Goal: Use online tool/utility: Utilize a website feature to perform a specific function

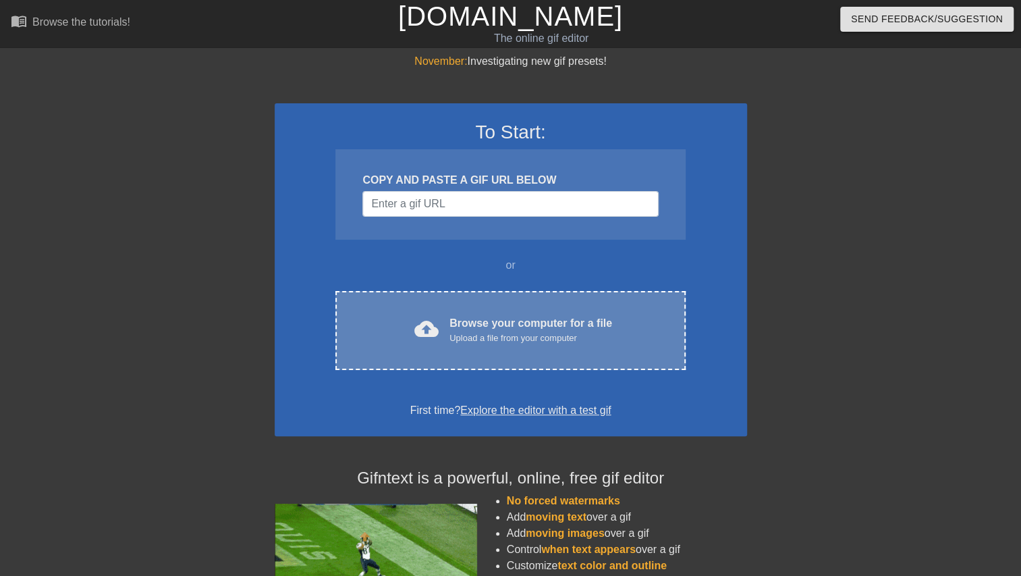
click at [505, 339] on div "Upload a file from your computer" at bounding box center [530, 337] width 163 height 13
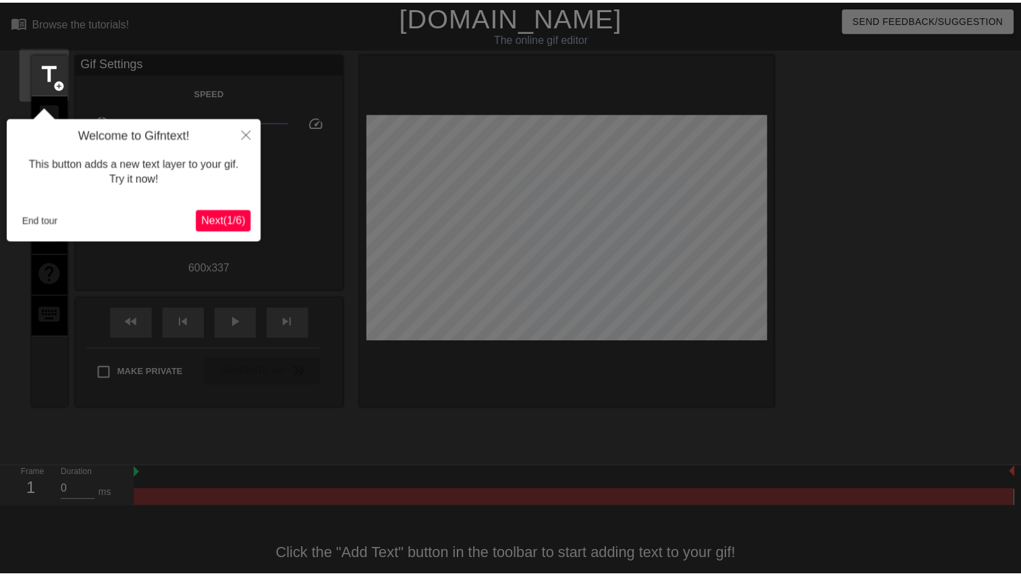
scroll to position [26, 0]
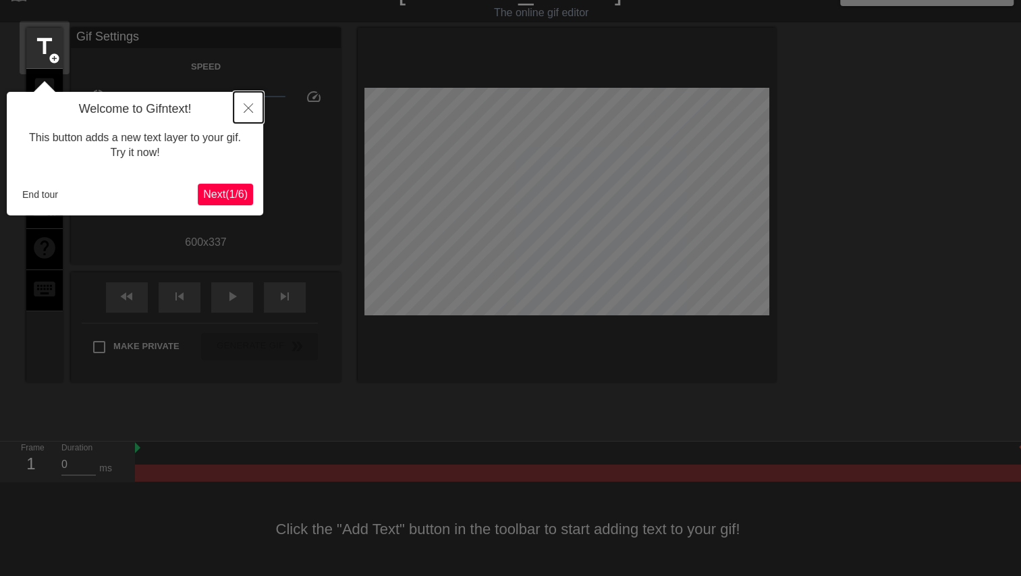
click at [250, 107] on icon "Close" at bounding box center [248, 107] width 9 height 9
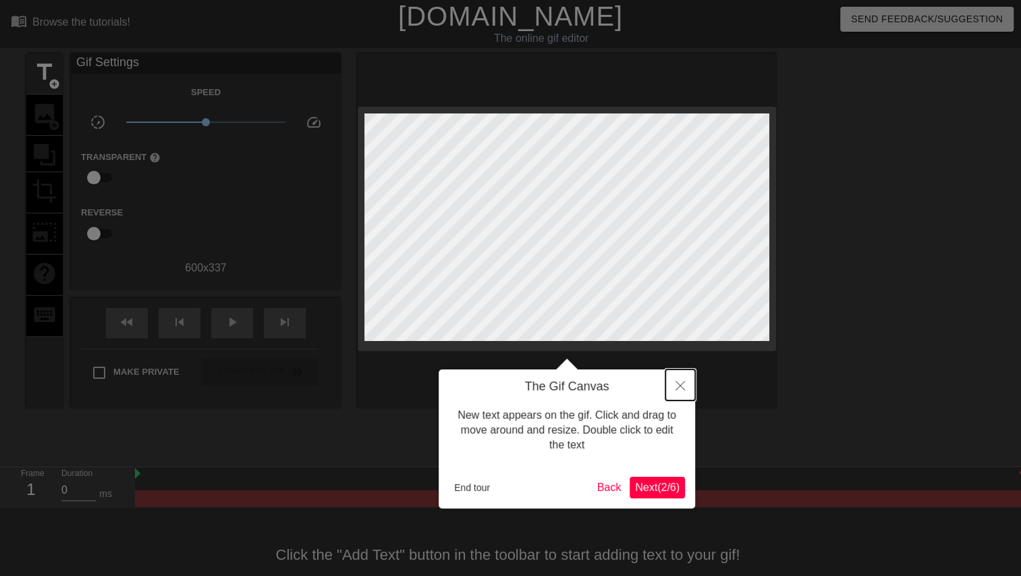
click at [679, 389] on icon "Close" at bounding box center [679, 385] width 9 height 9
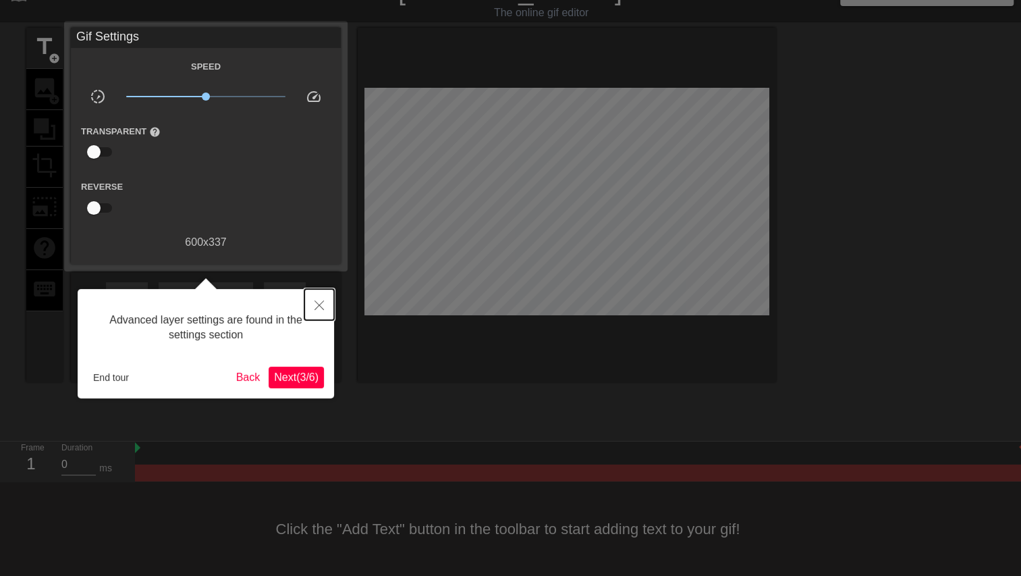
click at [321, 306] on icon "Close" at bounding box center [318, 304] width 9 height 9
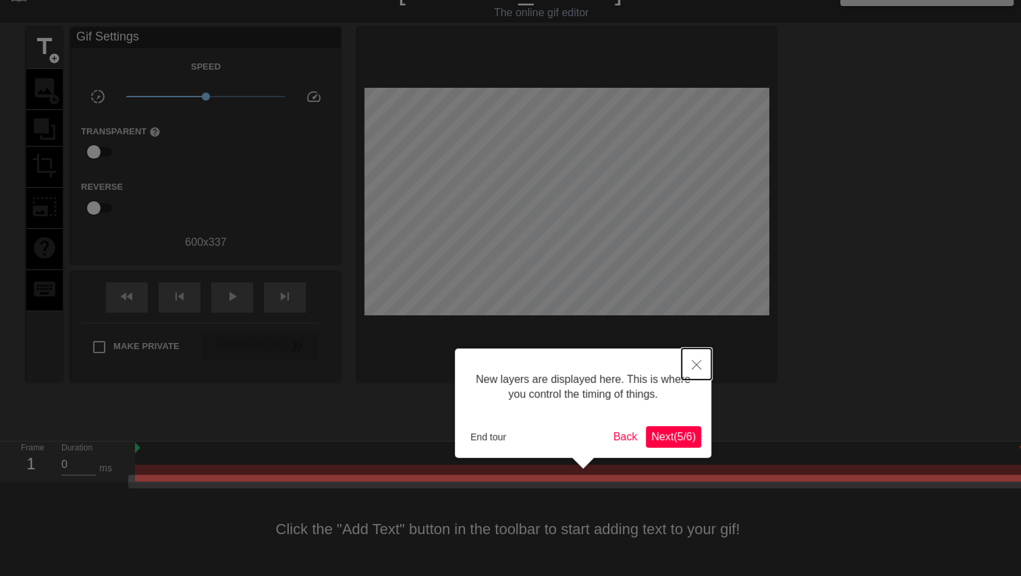
click at [692, 366] on icon "Close" at bounding box center [696, 364] width 9 height 9
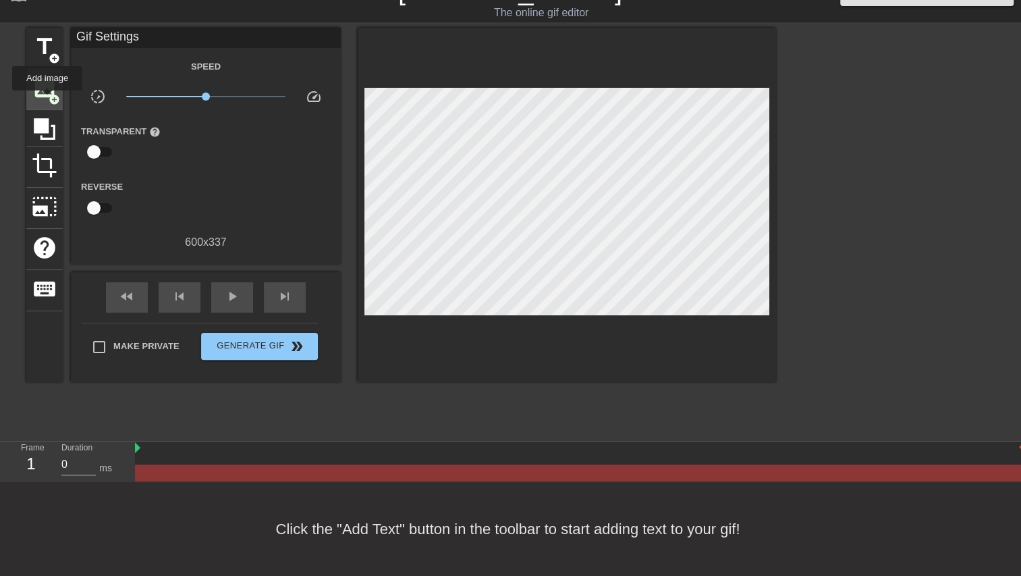
click at [47, 100] on div "image add_circle" at bounding box center [44, 89] width 36 height 41
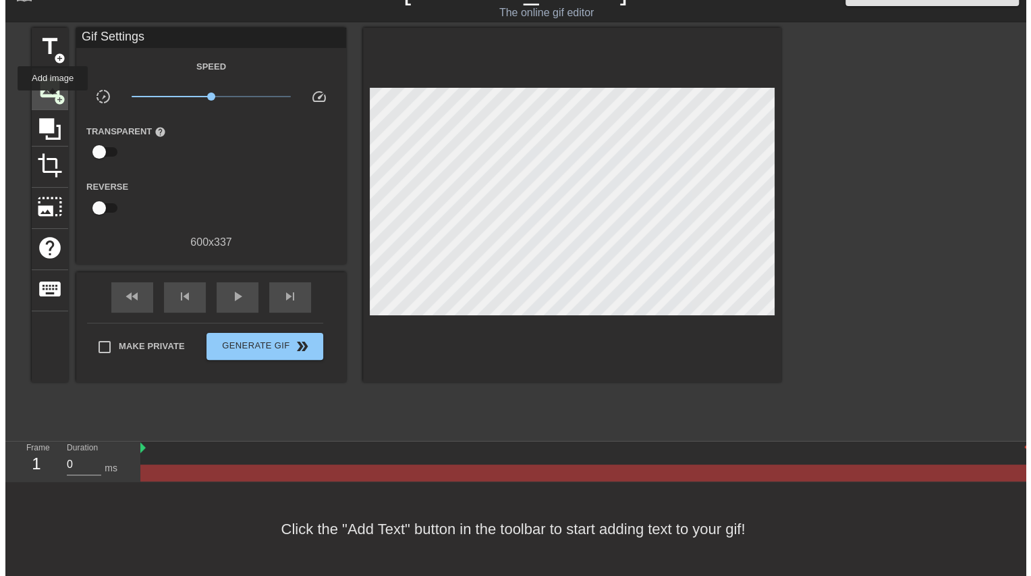
scroll to position [0, 0]
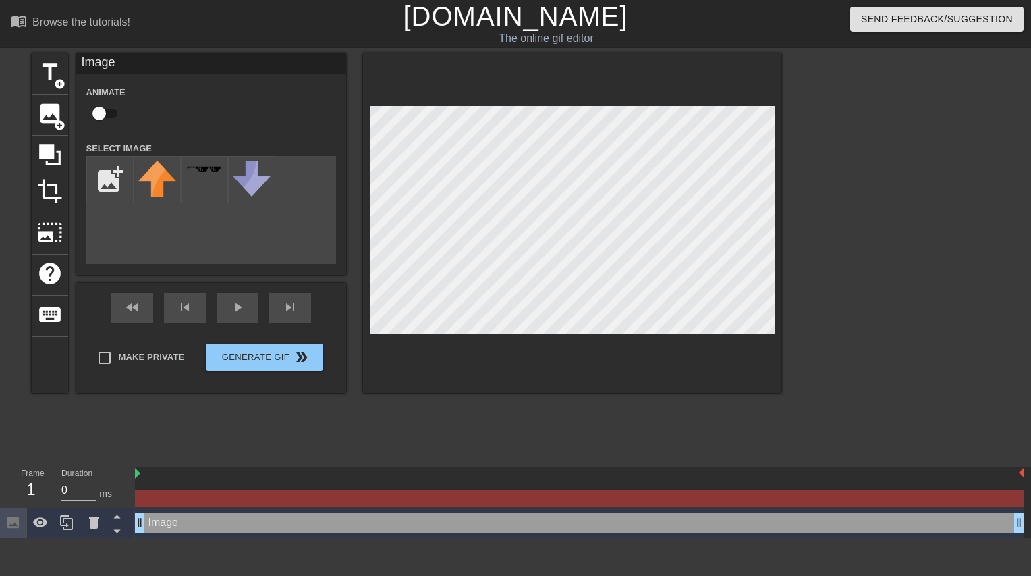
drag, startPoint x: 144, startPoint y: 523, endPoint x: 394, endPoint y: 524, distance: 250.3
click at [161, 525] on div "Image drag_handle drag_handle" at bounding box center [579, 522] width 889 height 20
click at [11, 524] on icon at bounding box center [12, 521] width 11 height 11
click at [123, 172] on input "file" at bounding box center [110, 180] width 46 height 46
type input "C:\fakepath\Picture2.jpg"
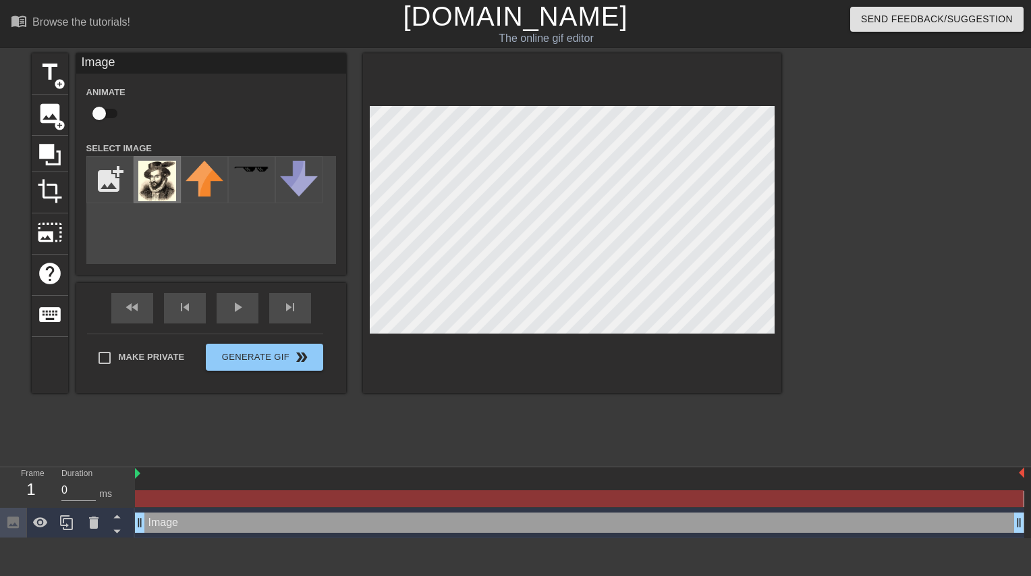
click at [163, 196] on img at bounding box center [157, 181] width 38 height 40
drag, startPoint x: 138, startPoint y: 525, endPoint x: 189, endPoint y: 525, distance: 51.3
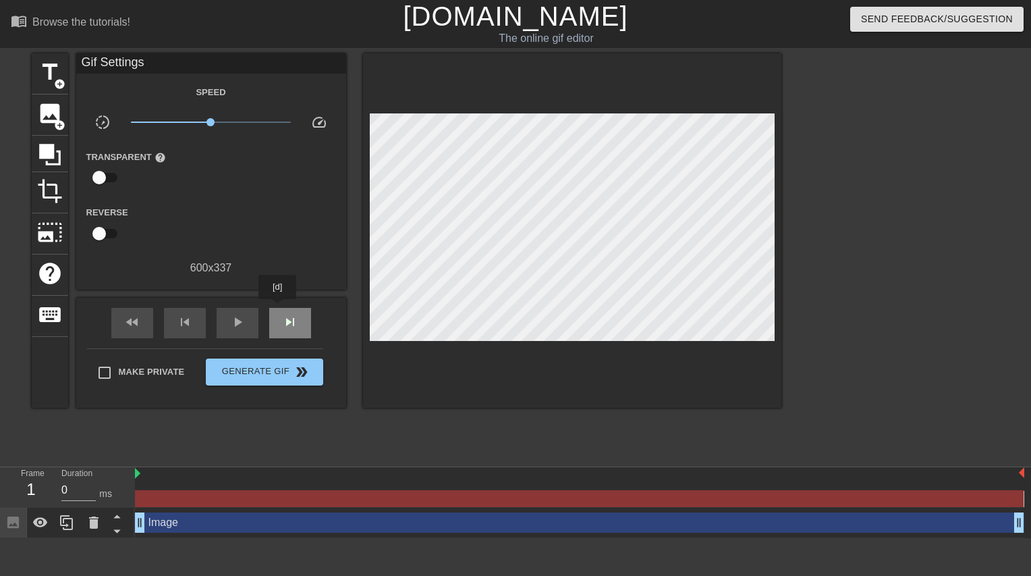
click at [278, 308] on div "skip_next" at bounding box center [290, 323] width 42 height 30
click at [296, 331] on div "skip_next" at bounding box center [290, 323] width 42 height 30
click at [234, 322] on span "play_arrow" at bounding box center [237, 322] width 16 height 16
click at [140, 498] on div at bounding box center [579, 498] width 889 height 17
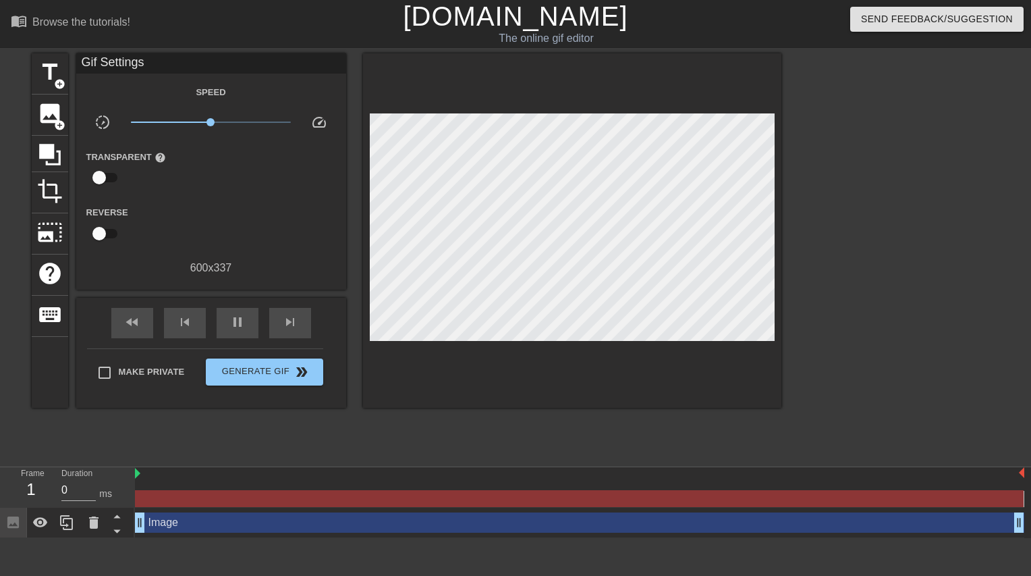
click at [9, 490] on div "Frame 1 Duration 0 ms" at bounding box center [67, 487] width 135 height 40
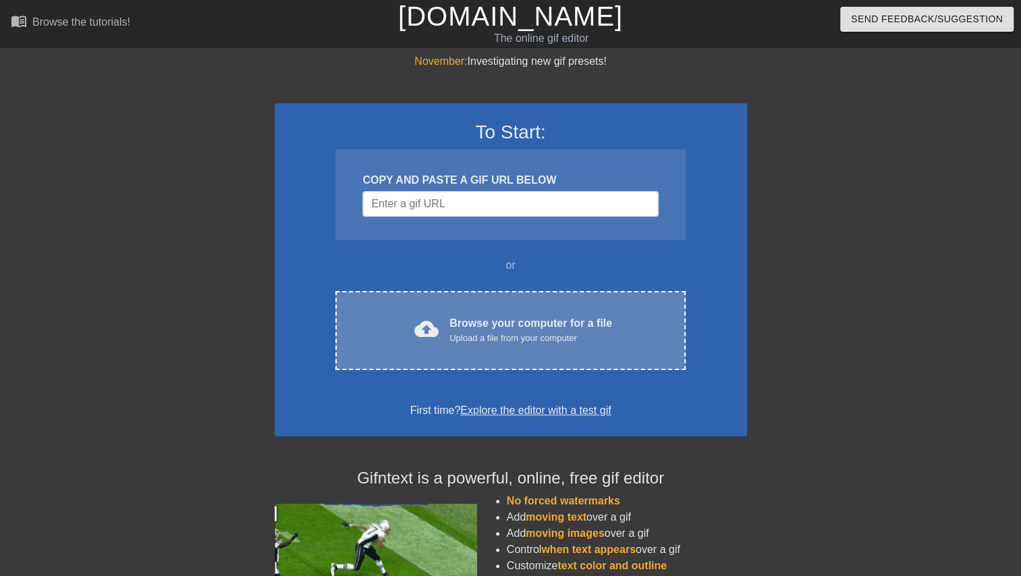
click at [542, 337] on div "Upload a file from your computer" at bounding box center [530, 337] width 163 height 13
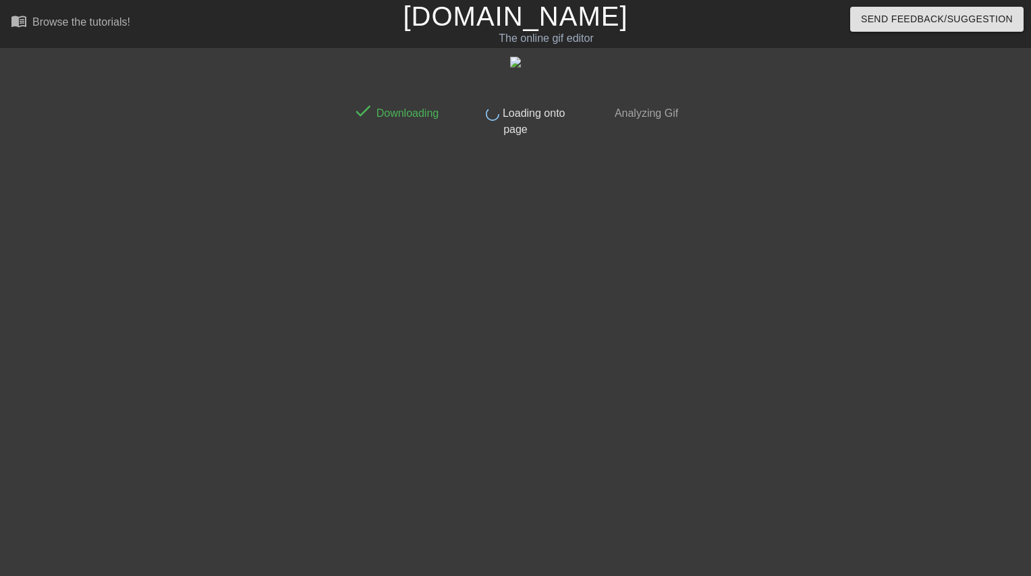
click at [517, 121] on span "Loading onto page" at bounding box center [531, 121] width 65 height 28
click at [531, 18] on link "[DOMAIN_NAME]" at bounding box center [515, 16] width 225 height 30
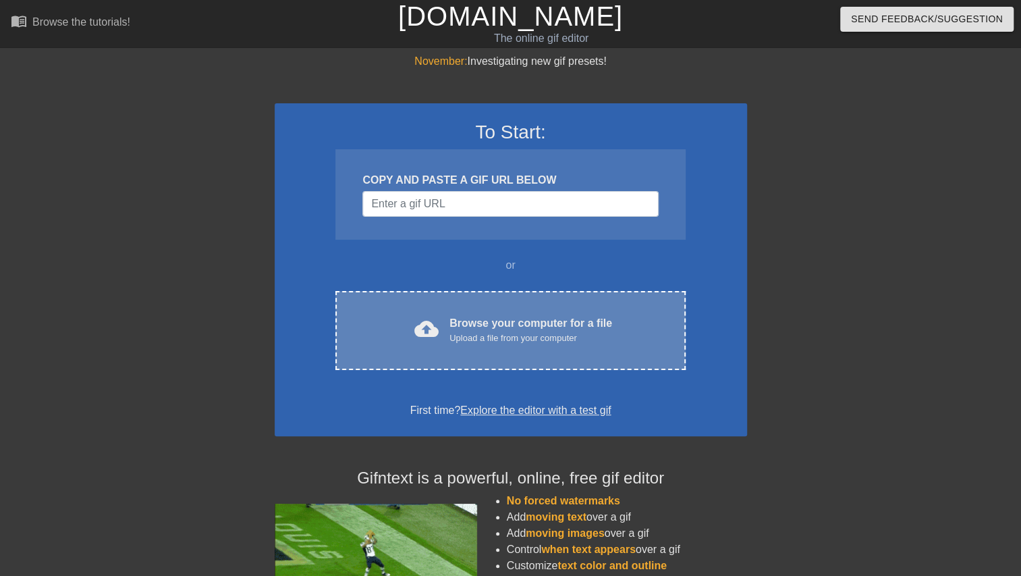
click at [537, 321] on div "Browse your computer for a file Upload a file from your computer" at bounding box center [530, 330] width 163 height 30
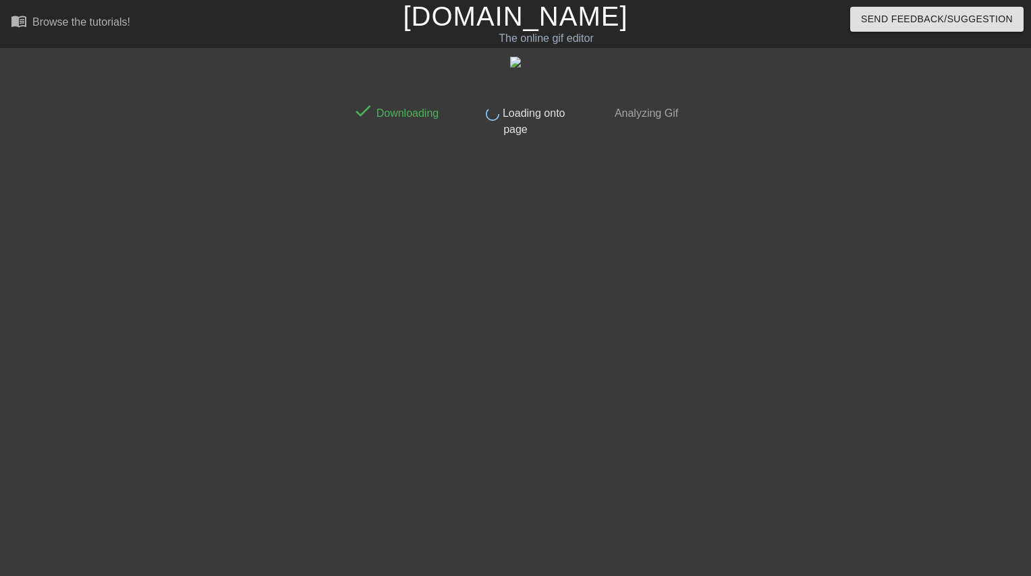
click at [506, 138] on div "done Downloading done Loading onto page done Analyzing Gif" at bounding box center [515, 255] width 339 height 405
click at [517, 124] on span "Loading onto page" at bounding box center [531, 121] width 65 height 28
click at [414, 115] on span "Downloading" at bounding box center [405, 112] width 65 height 11
click at [521, 125] on span "Loading onto page" at bounding box center [531, 121] width 65 height 28
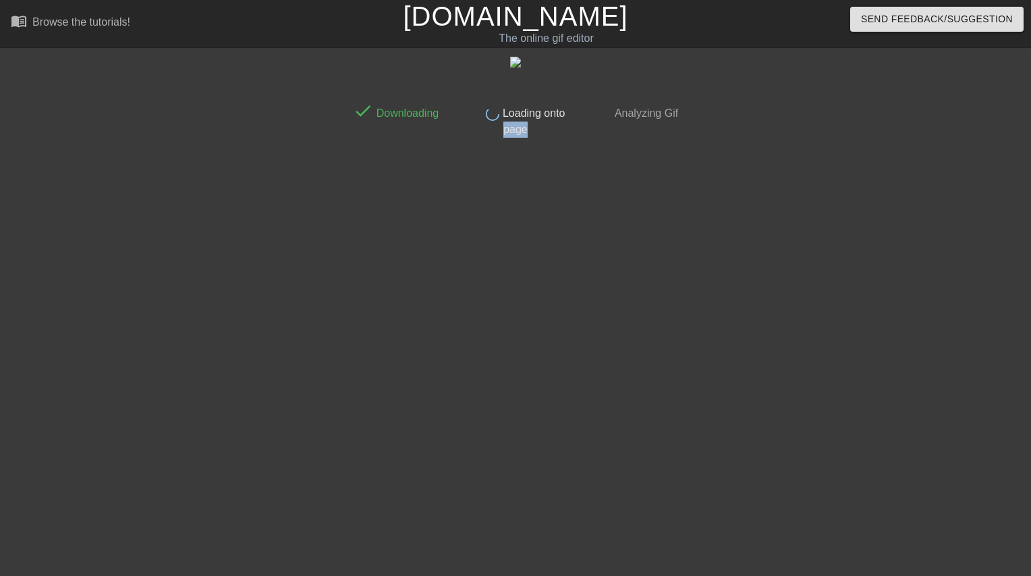
drag, startPoint x: 521, startPoint y: 125, endPoint x: 511, endPoint y: 129, distance: 10.0
click at [521, 125] on span "Loading onto page" at bounding box center [531, 121] width 65 height 28
click at [511, 129] on span "Loading onto page" at bounding box center [531, 121] width 65 height 28
drag, startPoint x: 511, startPoint y: 129, endPoint x: 512, endPoint y: 136, distance: 6.8
click at [512, 136] on div "done Loading onto page" at bounding box center [514, 116] width 119 height 41
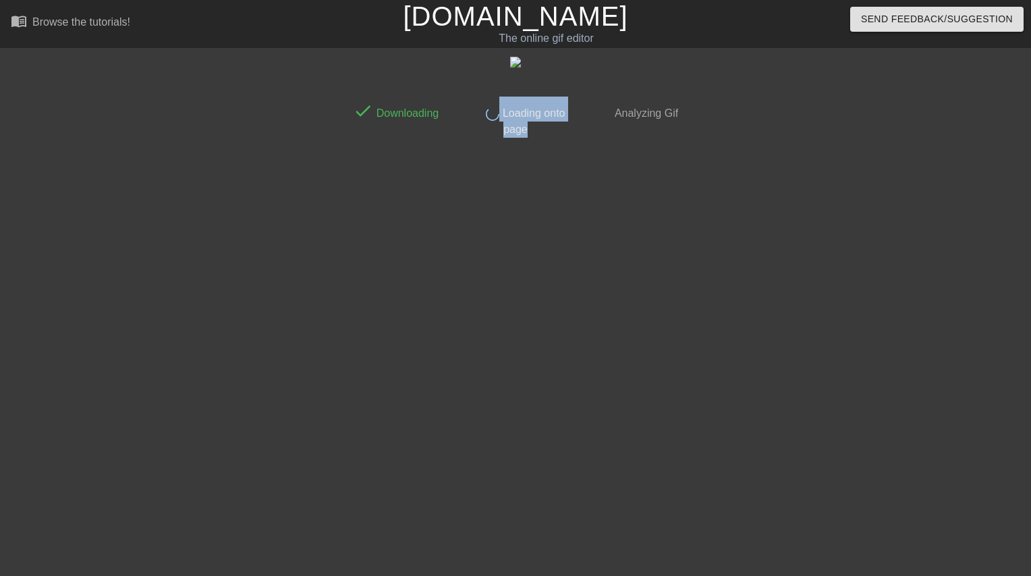
click at [512, 136] on div "done Loading onto page" at bounding box center [514, 116] width 119 height 41
drag, startPoint x: 512, startPoint y: 136, endPoint x: 507, endPoint y: 131, distance: 7.2
click at [507, 131] on span "Loading onto page" at bounding box center [531, 121] width 65 height 28
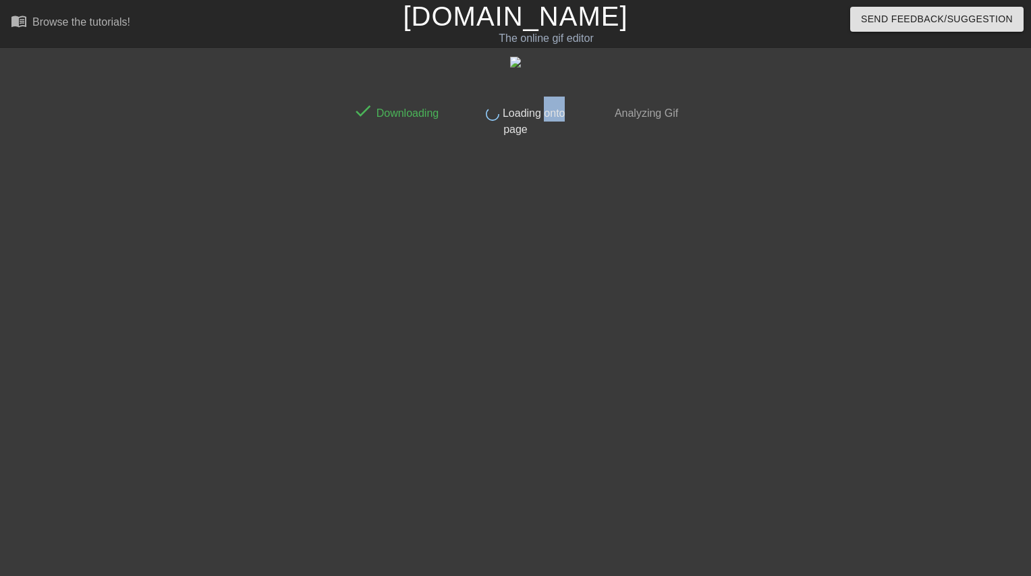
click at [507, 131] on span "Loading onto page" at bounding box center [531, 121] width 65 height 28
